Goal: Task Accomplishment & Management: Manage account settings

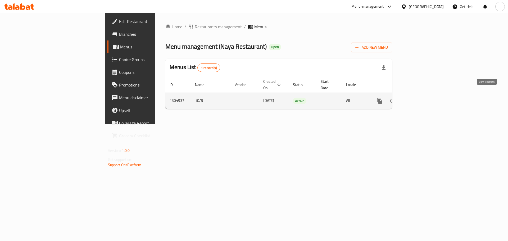
click at [421, 98] on icon "enhanced table" at bounding box center [417, 101] width 6 height 6
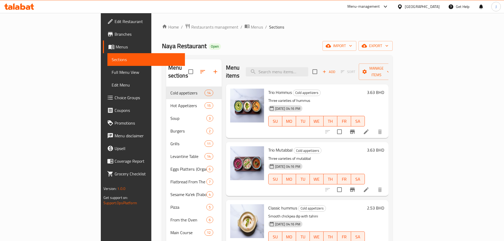
click at [324, 72] on div "Menu items Add Sort Manage items" at bounding box center [307, 71] width 162 height 25
click at [308, 70] on input "search" at bounding box center [277, 71] width 62 height 9
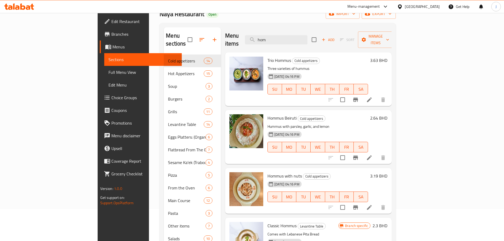
scroll to position [83, 0]
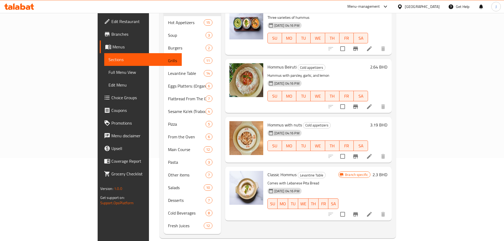
type input "hom"
click at [377, 209] on li at bounding box center [369, 214] width 15 height 10
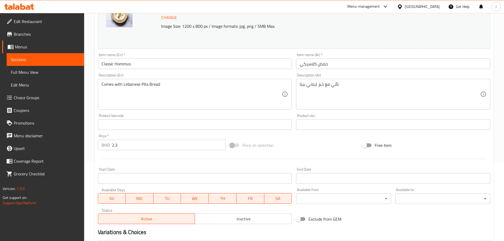
scroll to position [79, 0]
click at [115, 146] on input "2.3" at bounding box center [169, 144] width 114 height 11
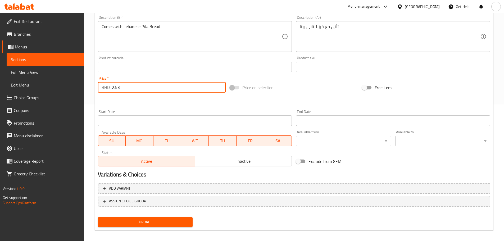
scroll to position [140, 0]
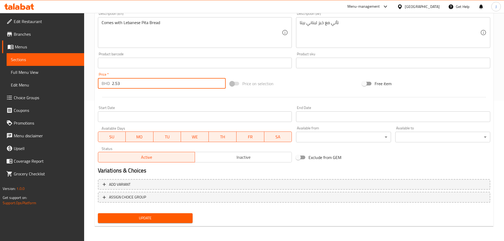
type input "2.53"
click at [142, 222] on button "Update" at bounding box center [145, 218] width 95 height 10
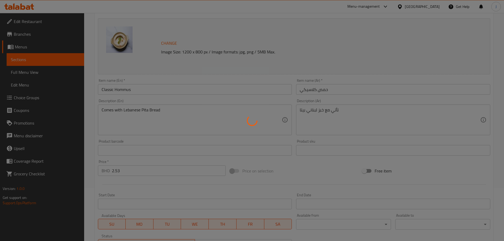
scroll to position [0, 0]
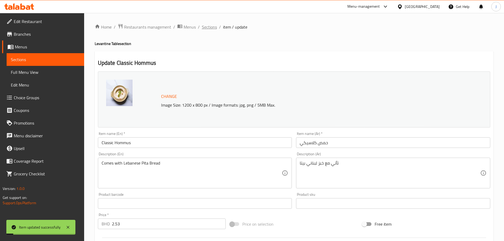
click at [214, 25] on span "Sections" at bounding box center [209, 27] width 15 height 6
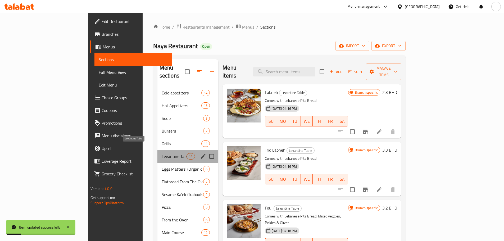
click at [162, 153] on span "Levantine Table" at bounding box center [174, 156] width 25 height 6
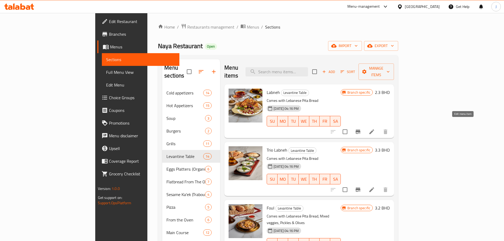
click at [375, 129] on icon at bounding box center [371, 132] width 6 height 6
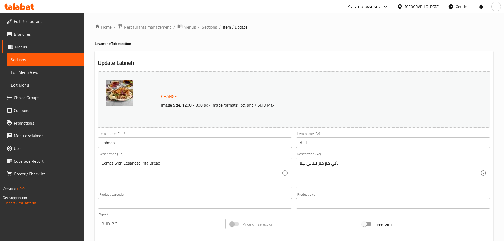
click at [116, 225] on input "2.3" at bounding box center [169, 223] width 114 height 11
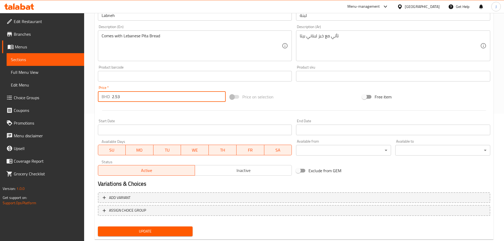
scroll to position [140, 0]
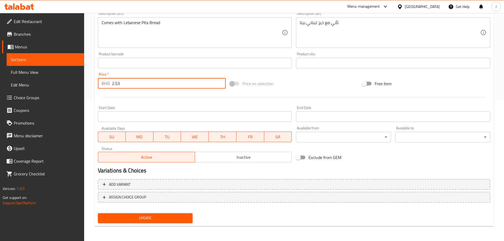
type input "2.53"
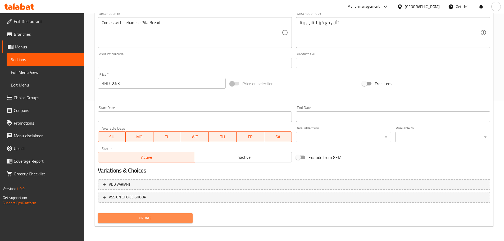
click at [142, 223] on button "Update" at bounding box center [145, 218] width 95 height 10
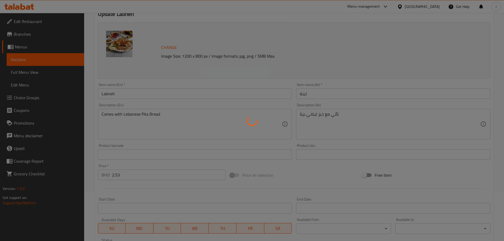
scroll to position [0, 0]
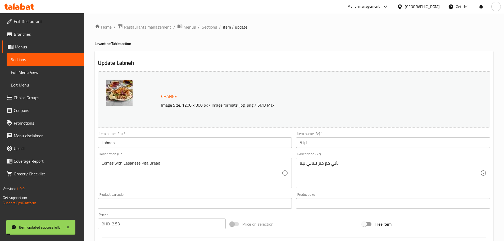
click at [207, 27] on span "Sections" at bounding box center [209, 27] width 15 height 6
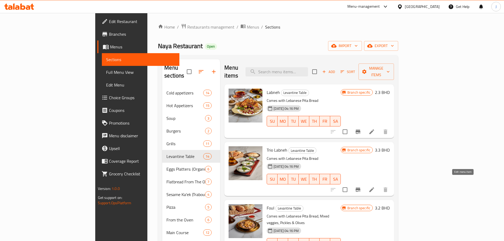
click at [375, 186] on icon at bounding box center [371, 189] width 6 height 6
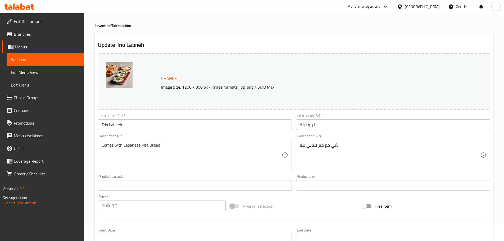
scroll to position [26, 0]
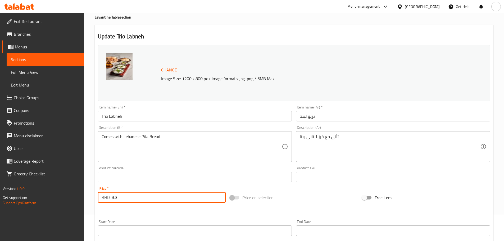
click at [115, 197] on input "3.3" at bounding box center [169, 197] width 114 height 11
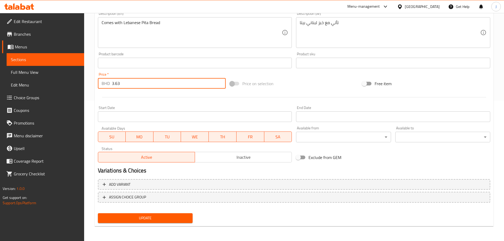
type input "3.63"
click at [134, 217] on span "Update" at bounding box center [145, 218] width 86 height 7
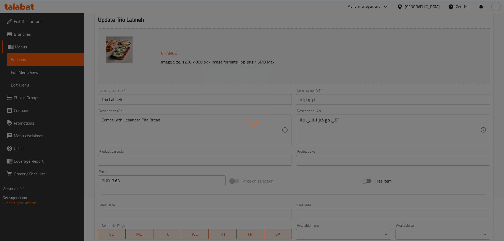
scroll to position [0, 0]
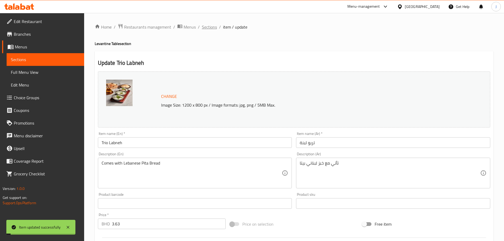
click at [209, 29] on span "Sections" at bounding box center [209, 27] width 15 height 6
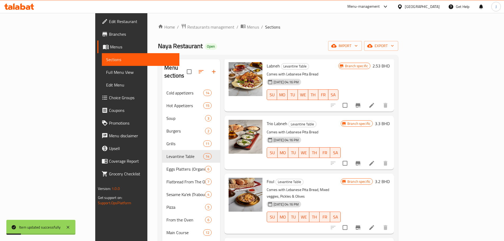
scroll to position [53, 0]
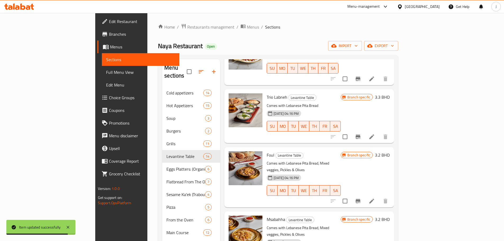
click at [375, 198] on icon at bounding box center [371, 201] width 6 height 6
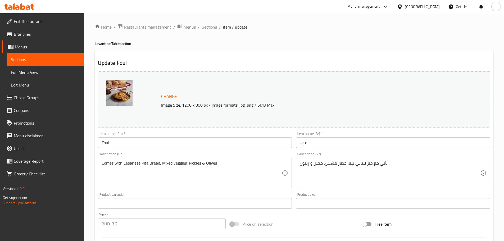
click at [116, 225] on input "3.2" at bounding box center [169, 223] width 114 height 11
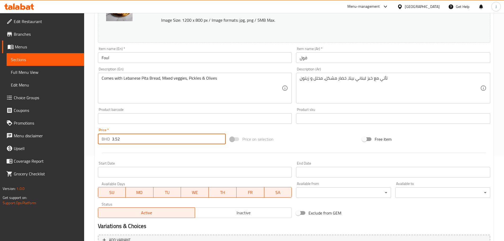
scroll to position [132, 0]
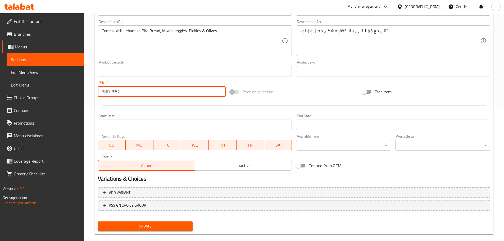
type input "3.52"
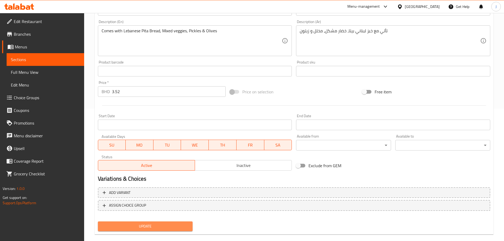
click at [135, 229] on span "Update" at bounding box center [145, 226] width 86 height 7
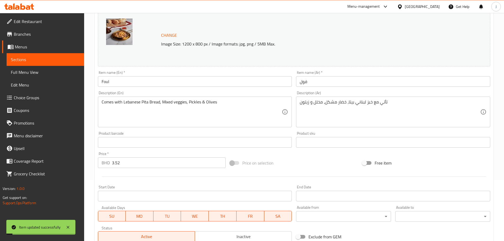
scroll to position [0, 0]
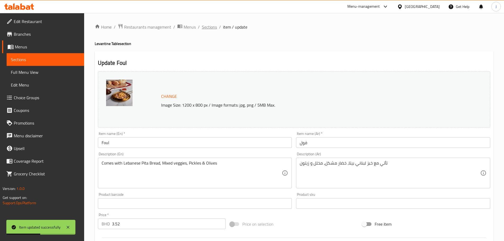
click at [216, 27] on span "Sections" at bounding box center [209, 27] width 15 height 6
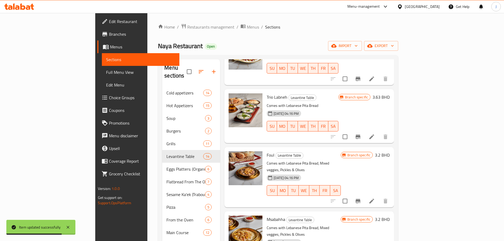
scroll to position [79, 0]
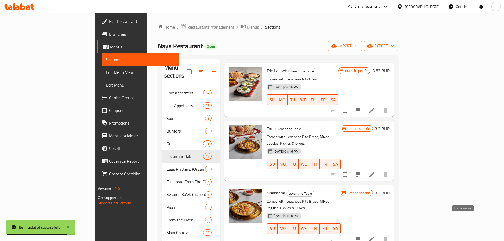
click at [374, 237] on icon at bounding box center [371, 239] width 5 height 5
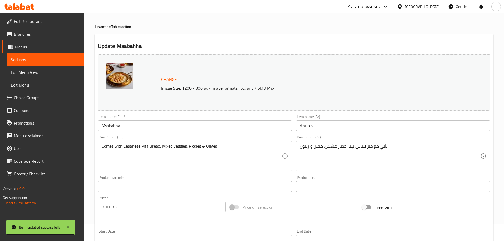
scroll to position [26, 0]
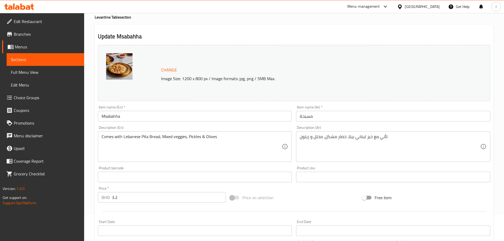
click at [116, 198] on input "3.2" at bounding box center [169, 197] width 114 height 11
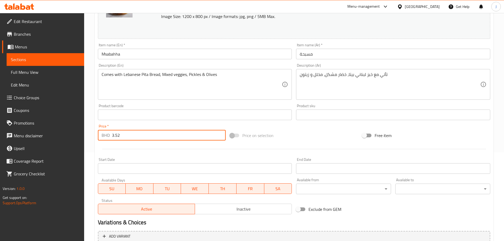
scroll to position [140, 0]
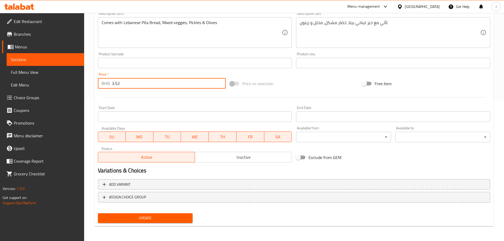
type input "3.52"
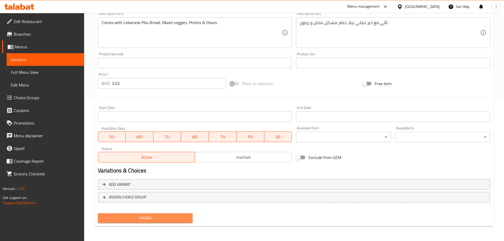
click at [126, 216] on span "Update" at bounding box center [145, 218] width 86 height 7
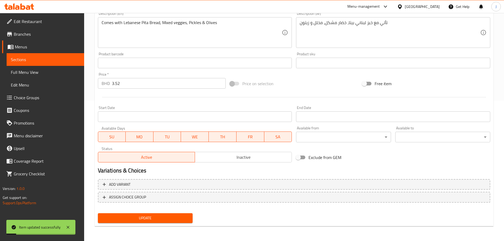
scroll to position [0, 0]
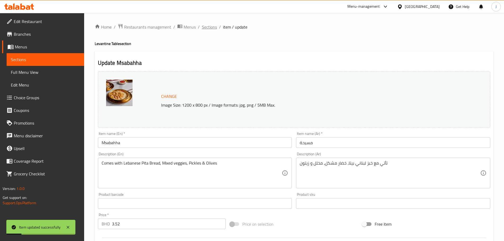
click at [211, 27] on span "Sections" at bounding box center [209, 27] width 15 height 6
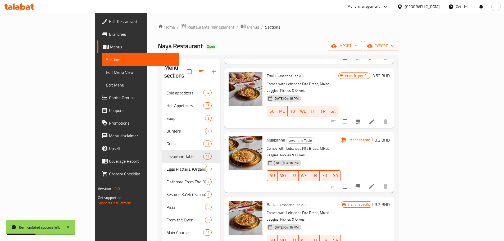
scroll to position [159, 0]
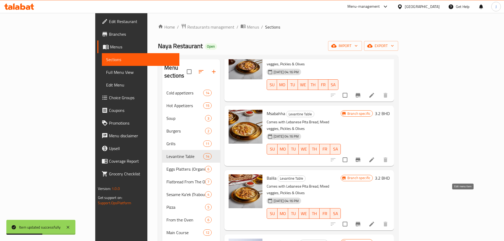
click at [375, 221] on icon at bounding box center [371, 224] width 6 height 6
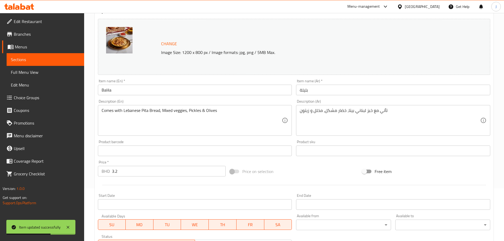
scroll to position [53, 0]
click at [115, 173] on input "3.2" at bounding box center [169, 171] width 114 height 11
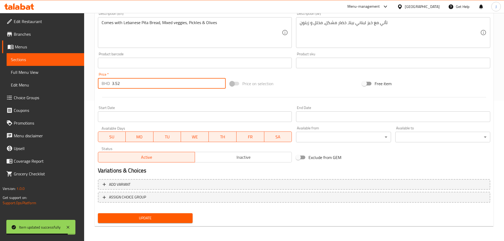
type input "3.52"
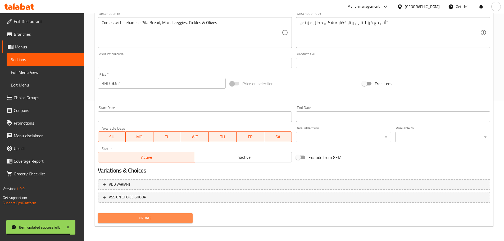
click at [141, 216] on span "Update" at bounding box center [145, 218] width 86 height 7
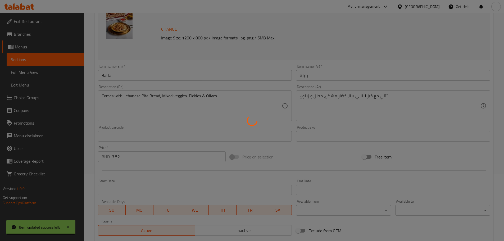
scroll to position [0, 0]
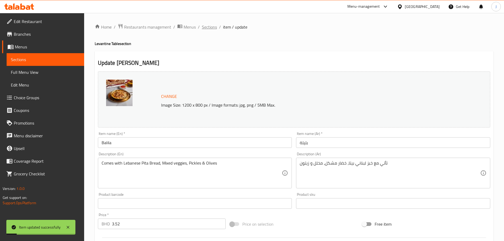
click at [206, 29] on span "Sections" at bounding box center [209, 27] width 15 height 6
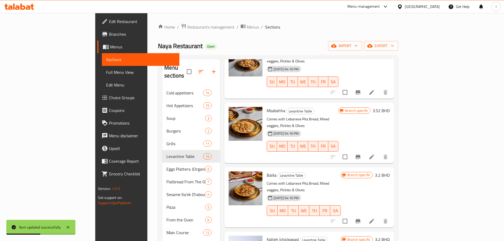
scroll to position [185, 0]
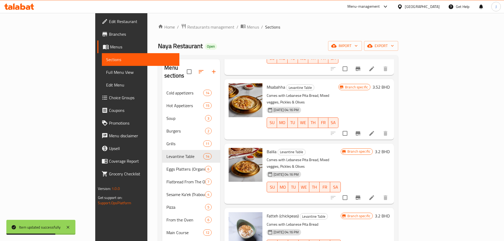
click at [379, 193] on li at bounding box center [371, 198] width 15 height 10
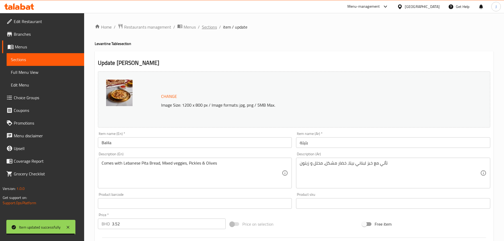
click at [207, 28] on span "Sections" at bounding box center [209, 27] width 15 height 6
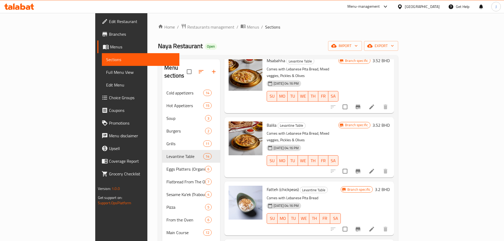
scroll to position [238, 0]
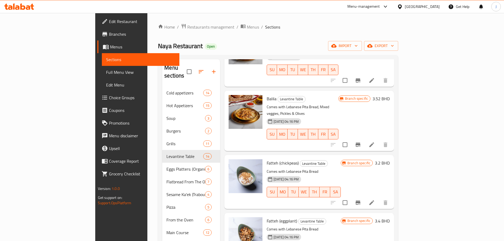
click at [375, 199] on icon at bounding box center [371, 202] width 6 height 6
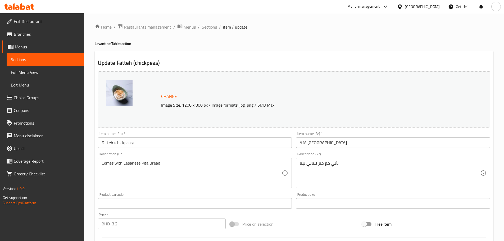
click at [115, 225] on input "3.2" at bounding box center [169, 223] width 114 height 11
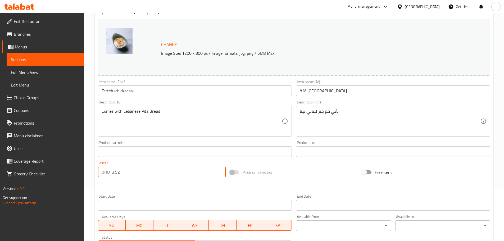
scroll to position [140, 0]
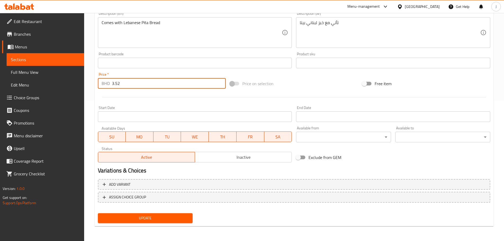
type input "3.52"
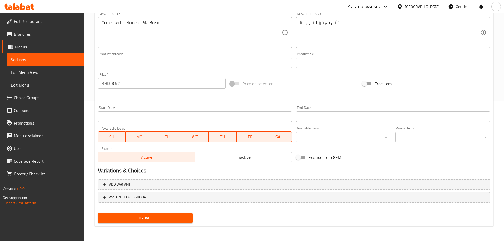
click at [132, 225] on div "Update" at bounding box center [145, 218] width 99 height 14
click at [132, 224] on div "Update" at bounding box center [145, 218] width 99 height 14
click at [134, 215] on span "Update" at bounding box center [145, 218] width 86 height 7
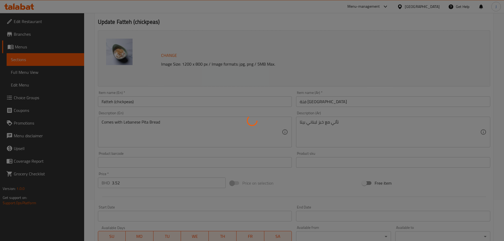
scroll to position [0, 0]
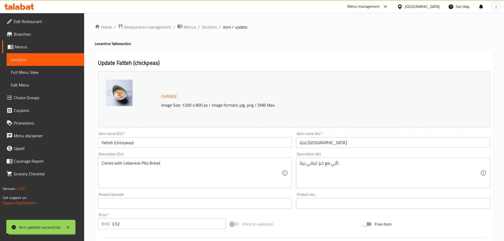
click at [209, 26] on span "Sections" at bounding box center [209, 27] width 15 height 6
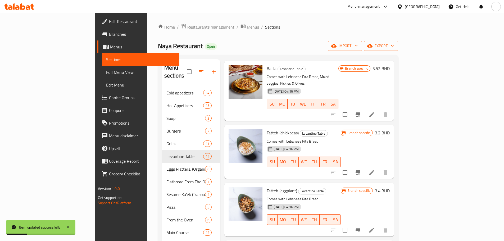
scroll to position [291, 0]
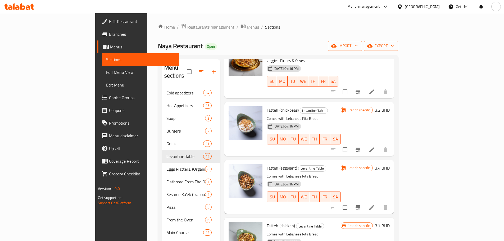
click at [374, 205] on icon at bounding box center [371, 207] width 5 height 5
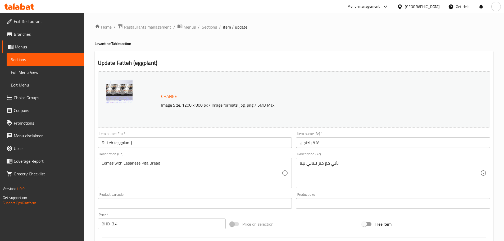
click at [115, 225] on input "3.4" at bounding box center [169, 223] width 114 height 11
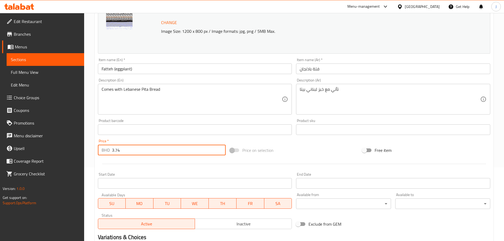
scroll to position [140, 0]
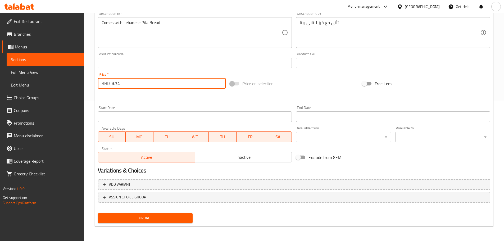
type input "3.74"
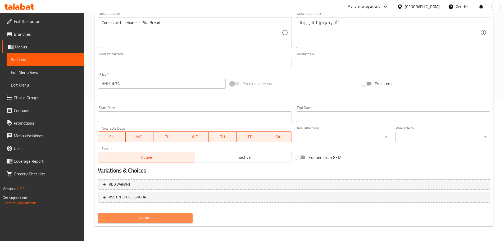
click at [143, 216] on span "Update" at bounding box center [145, 218] width 86 height 7
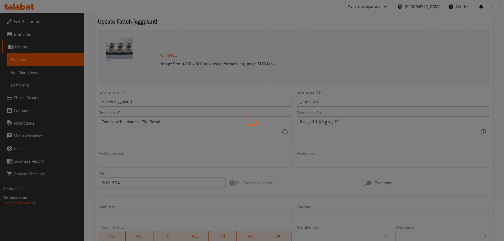
scroll to position [0, 0]
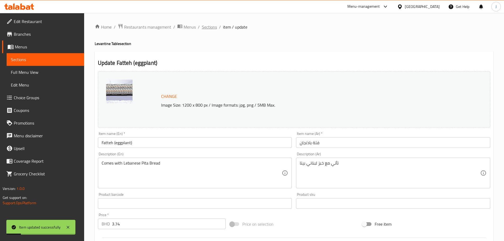
click at [212, 26] on span "Sections" at bounding box center [209, 27] width 15 height 6
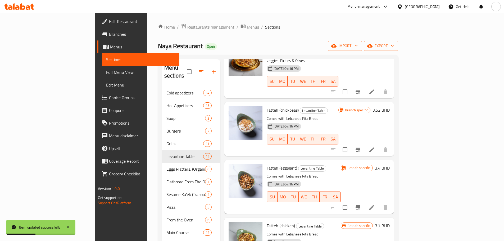
scroll to position [344, 0]
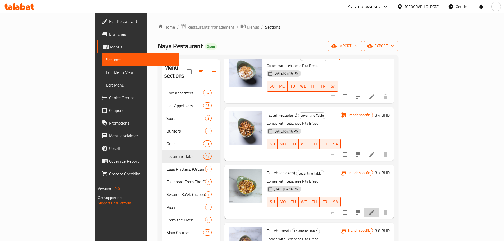
click at [379, 208] on li at bounding box center [371, 213] width 15 height 10
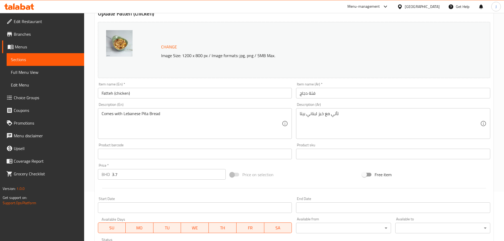
scroll to position [53, 0]
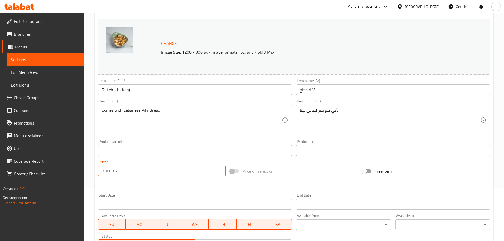
drag, startPoint x: 122, startPoint y: 170, endPoint x: 78, endPoint y: 166, distance: 44.1
click at [78, 166] on div "Edit Restaurant Branches Menus Sections Full Menu View Edit Menu Choice Groups …" at bounding box center [252, 144] width 504 height 368
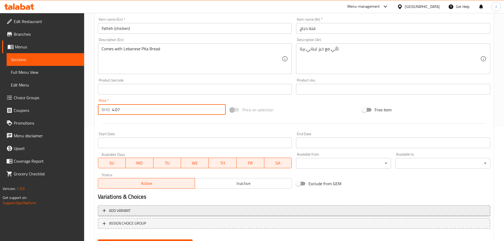
scroll to position [140, 0]
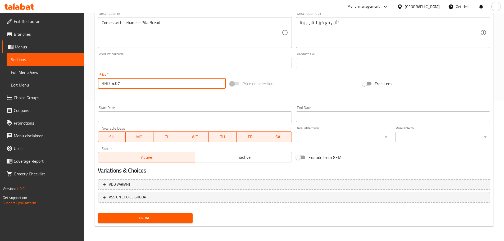
type input "4.07"
click at [135, 221] on span "Update" at bounding box center [145, 218] width 86 height 7
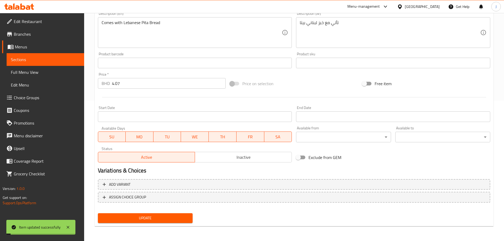
scroll to position [0, 0]
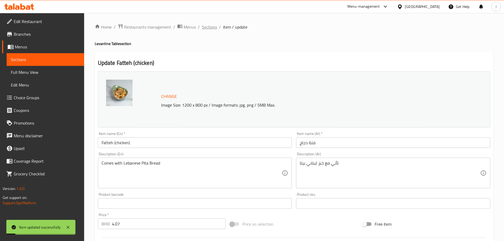
click at [208, 27] on span "Sections" at bounding box center [209, 27] width 15 height 6
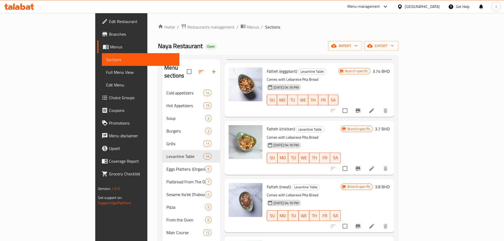
scroll to position [397, 0]
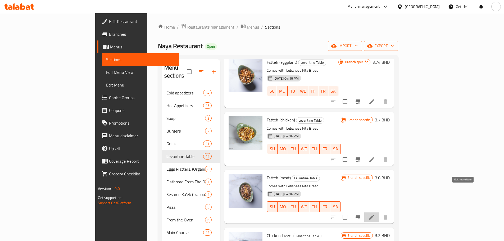
click at [375, 214] on icon at bounding box center [371, 217] width 6 height 6
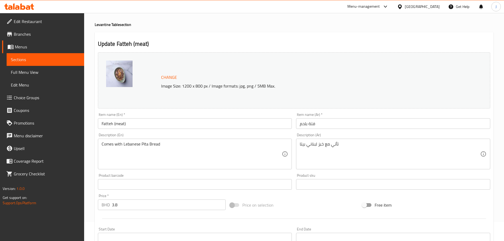
scroll to position [79, 0]
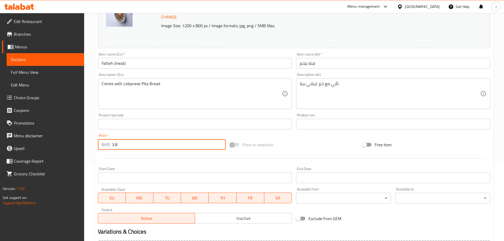
drag, startPoint x: 113, startPoint y: 144, endPoint x: 110, endPoint y: 144, distance: 3.4
click at [110, 144] on div "BHD 3.8 Price *" at bounding box center [162, 144] width 128 height 11
click at [116, 145] on input "4.8" at bounding box center [169, 144] width 114 height 11
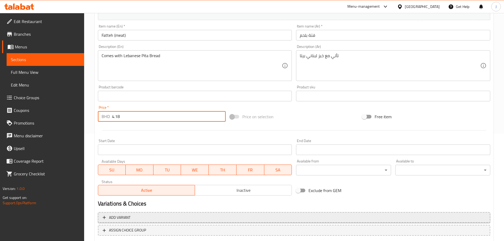
scroll to position [140, 0]
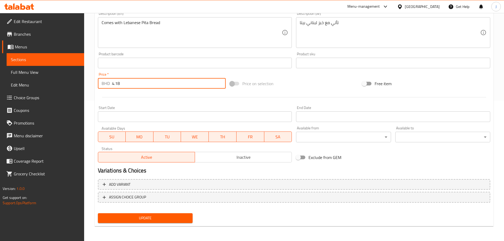
type input "4.18"
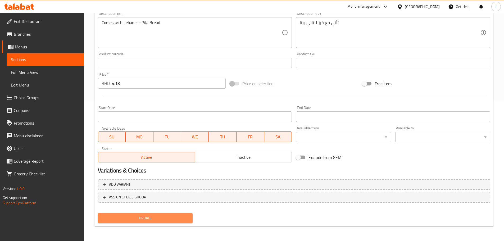
click at [126, 223] on button "Update" at bounding box center [145, 218] width 95 height 10
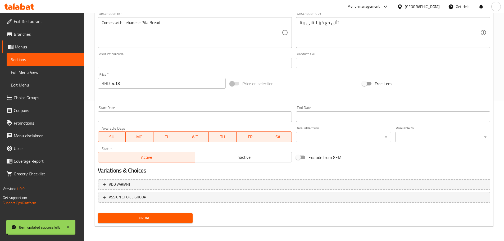
scroll to position [0, 0]
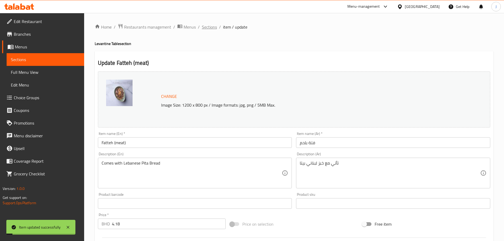
click at [204, 26] on span "Sections" at bounding box center [209, 27] width 15 height 6
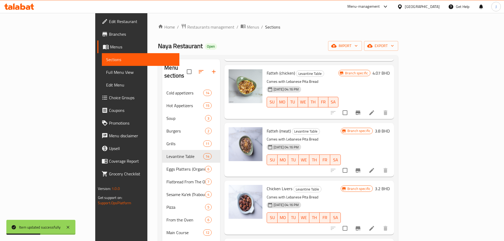
scroll to position [450, 0]
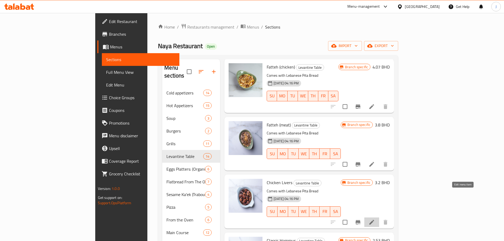
click at [375, 219] on icon at bounding box center [371, 222] width 6 height 6
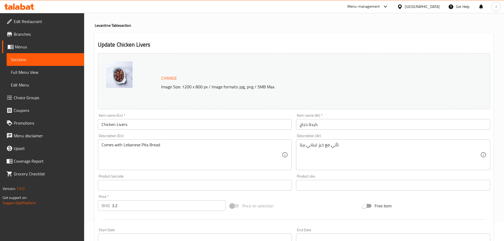
scroll to position [26, 0]
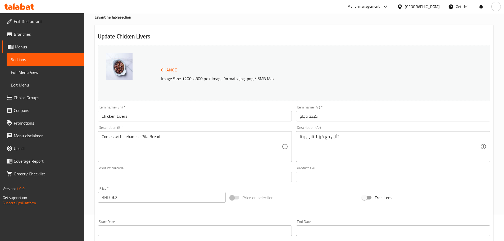
click at [116, 199] on input "3.2" at bounding box center [169, 197] width 114 height 11
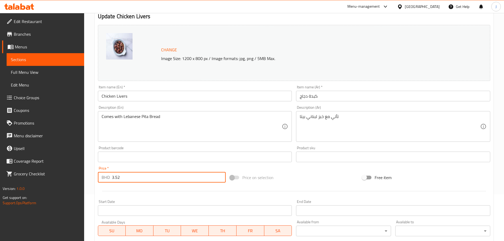
scroll to position [140, 0]
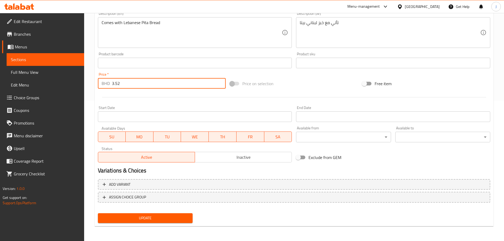
type input "3.52"
click at [144, 217] on span "Update" at bounding box center [145, 218] width 86 height 7
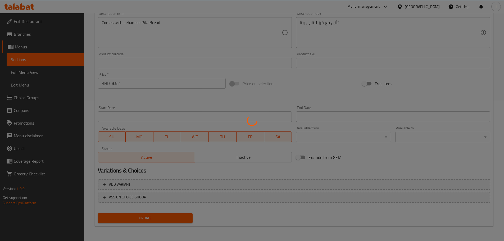
scroll to position [0, 0]
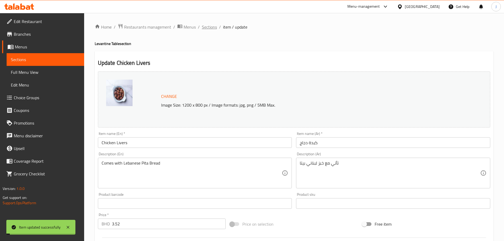
click at [212, 27] on span "Sections" at bounding box center [209, 27] width 15 height 6
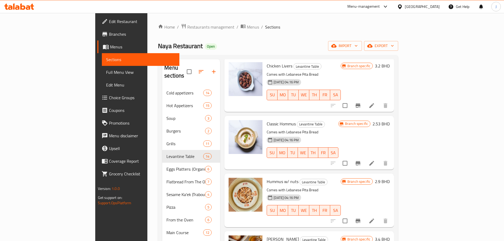
scroll to position [572, 0]
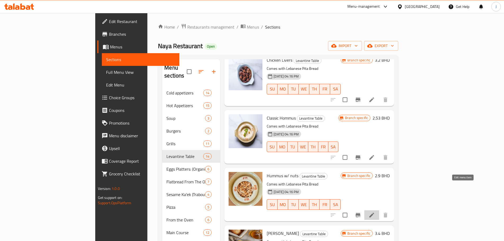
click at [375, 212] on icon at bounding box center [371, 215] width 6 height 6
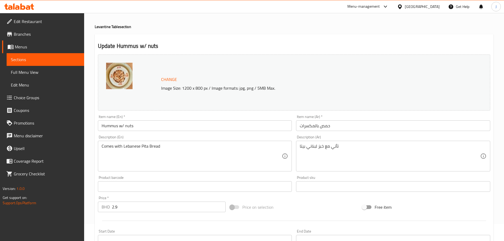
scroll to position [26, 0]
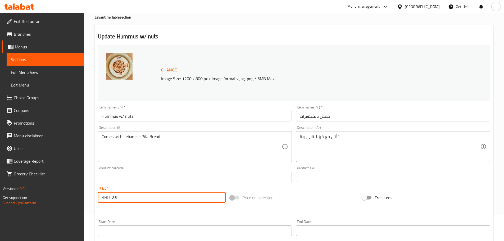
drag, startPoint x: 117, startPoint y: 199, endPoint x: 100, endPoint y: 199, distance: 16.7
click at [101, 199] on div "BHD 2.9 Price *" at bounding box center [162, 197] width 128 height 11
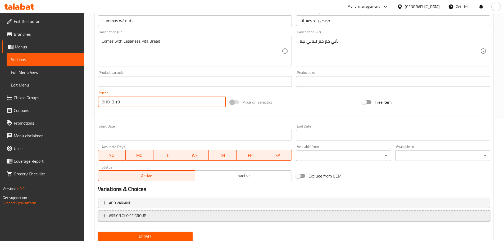
scroll to position [140, 0]
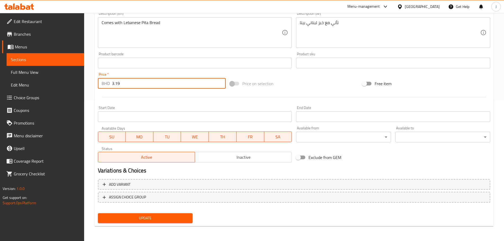
type input "3.19"
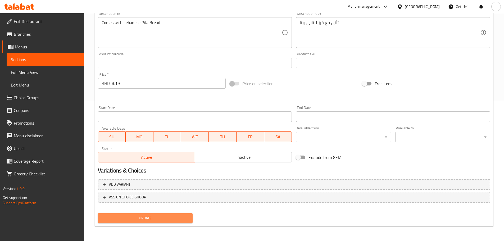
click at [150, 215] on span "Update" at bounding box center [145, 218] width 86 height 7
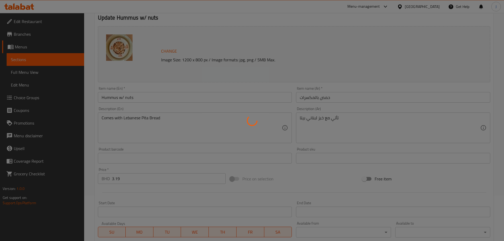
scroll to position [0, 0]
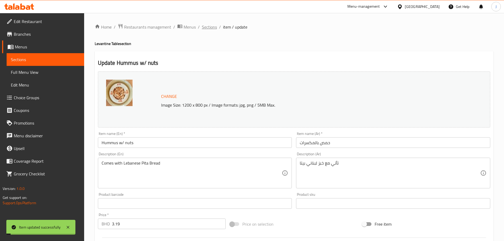
click at [210, 30] on span "Sections" at bounding box center [209, 27] width 15 height 6
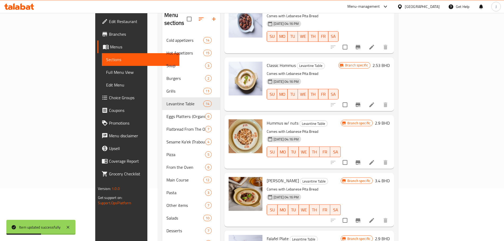
scroll to position [53, 0]
click at [379, 215] on li at bounding box center [371, 220] width 15 height 10
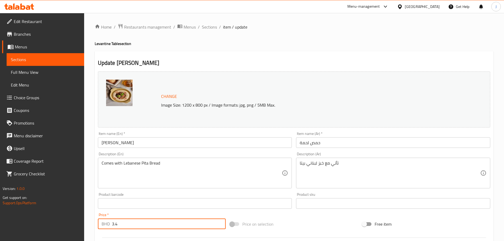
click at [115, 224] on input "3.4" at bounding box center [169, 223] width 114 height 11
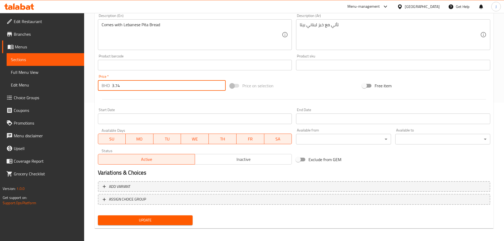
scroll to position [140, 0]
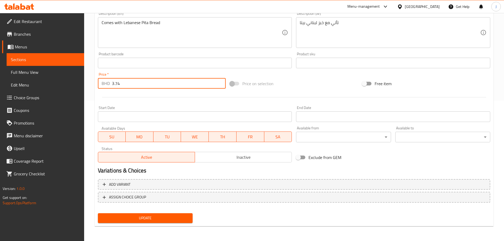
type input "3.74"
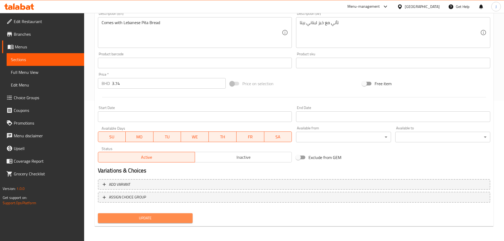
click at [130, 217] on span "Update" at bounding box center [145, 218] width 86 height 7
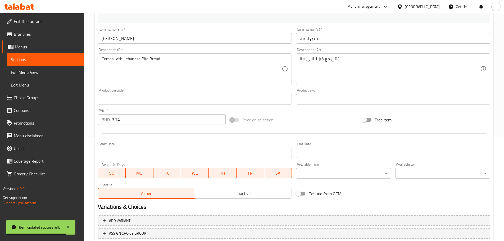
scroll to position [0, 0]
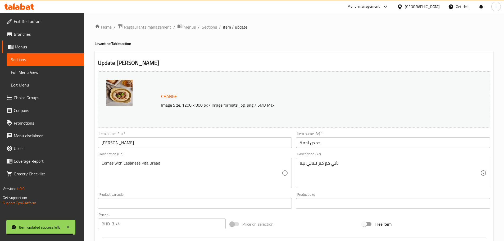
click at [216, 29] on span "Sections" at bounding box center [209, 27] width 15 height 6
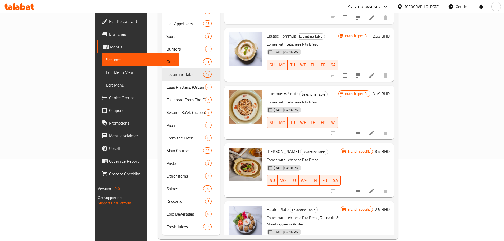
scroll to position [83, 0]
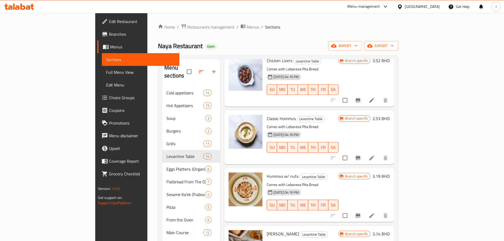
scroll to position [572, 0]
